Goal: Information Seeking & Learning: Learn about a topic

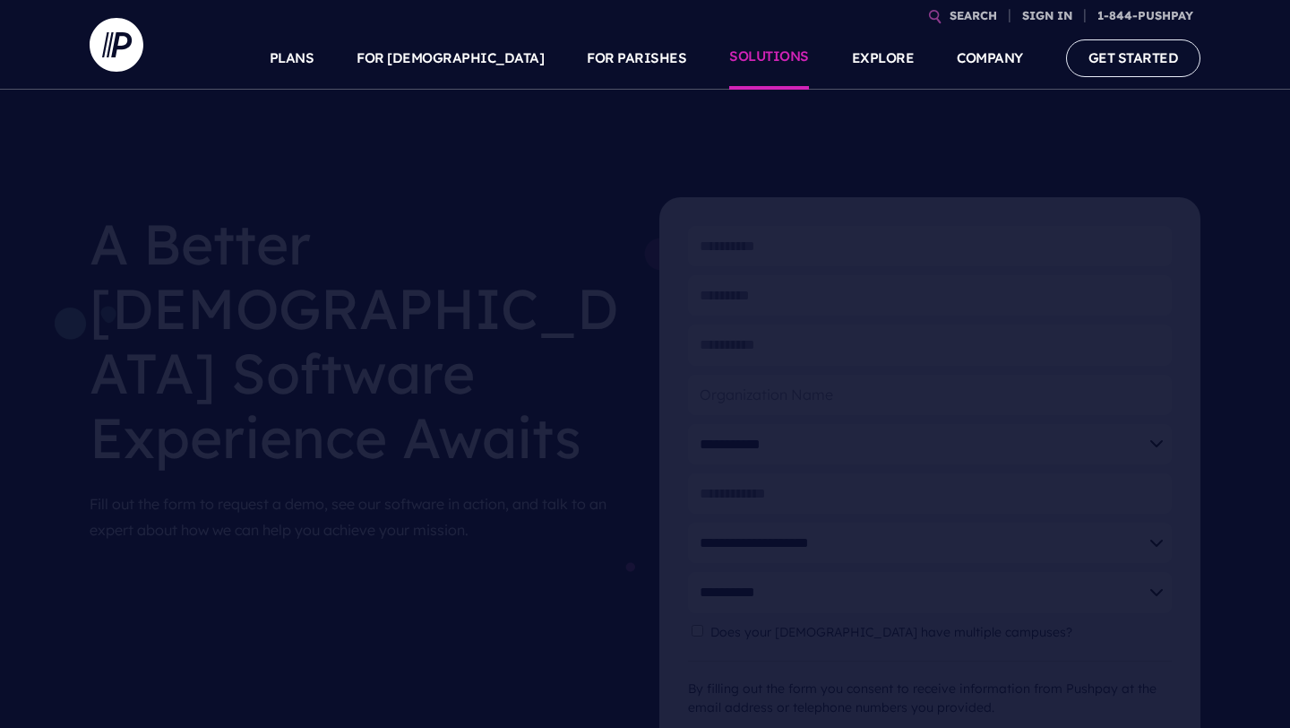
click at [778, 57] on link "SOLUTIONS" at bounding box center [769, 58] width 80 height 63
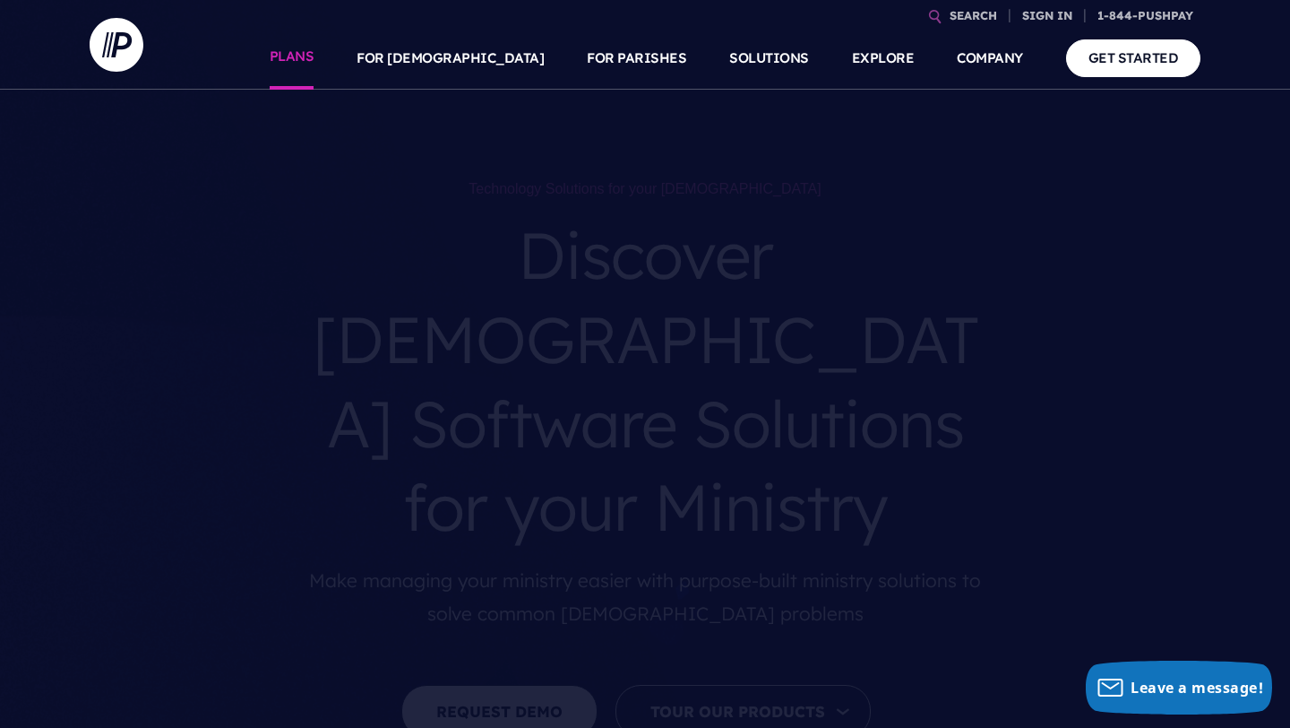
click at [314, 54] on link "PLANS" at bounding box center [292, 58] width 45 height 63
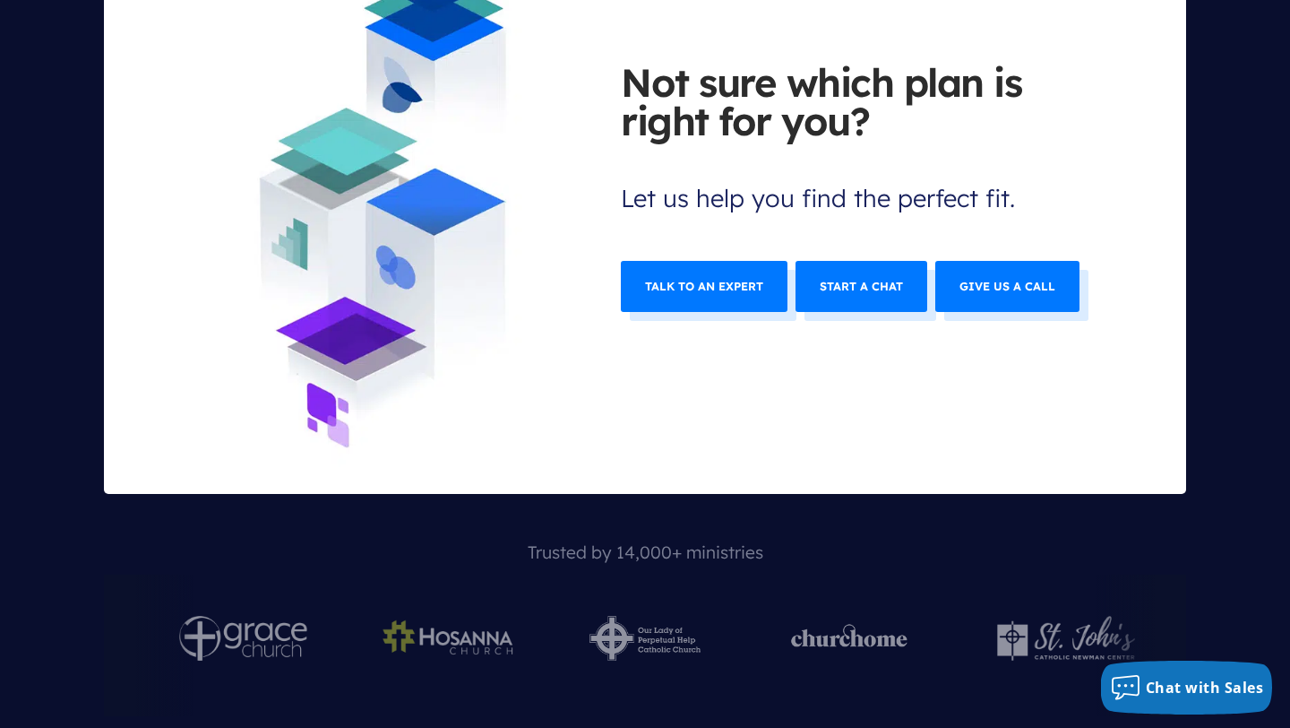
scroll to position [7305, 0]
